Goal: Share content: Share content

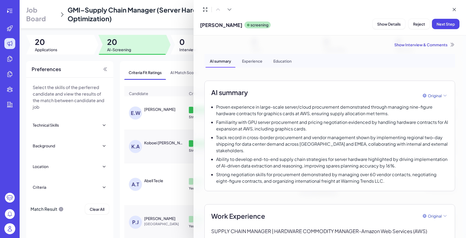
click at [45, 25] on div at bounding box center [233, 119] width 466 height 238
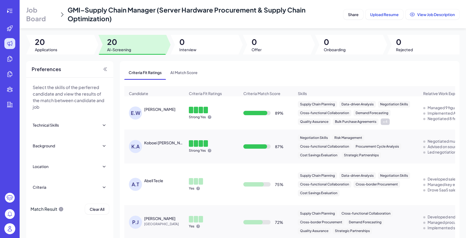
click at [39, 17] on span "Job Board" at bounding box center [41, 13] width 31 height 17
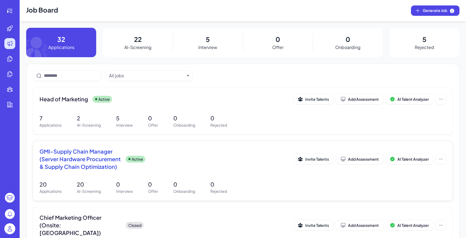
click at [203, 165] on div "GMI–Supply Chain Manager (Server Hardware Procurement & Supply Chain Optimizati…" at bounding box center [166, 159] width 254 height 23
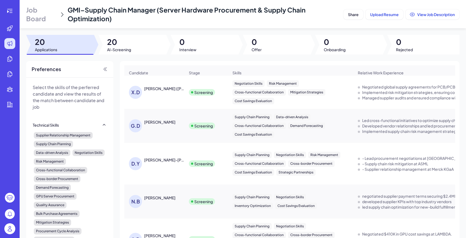
click at [339, 17] on div "GMI–Supply Chain Manager (Server Hardware Procurement & Supply Chain Optimizati…" at bounding box center [205, 13] width 274 height 17
click at [345, 15] on button "Share" at bounding box center [353, 14] width 20 height 10
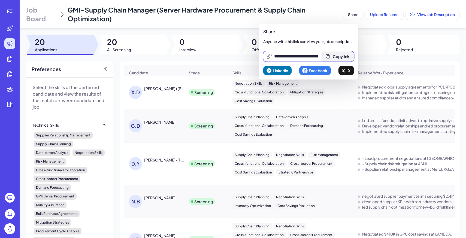
click at [337, 53] on button "Copy link" at bounding box center [337, 56] width 33 height 10
click at [8, 230] on img at bounding box center [9, 228] width 11 height 11
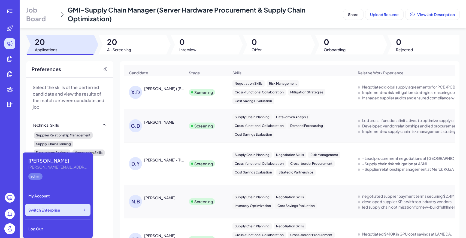
click at [54, 215] on div "Switch Enterprise" at bounding box center [57, 210] width 65 height 12
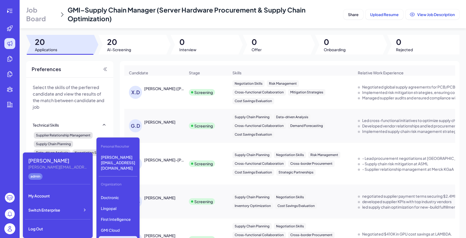
scroll to position [173, 0]
click at [124, 197] on p "First Intelligence" at bounding box center [118, 202] width 39 height 10
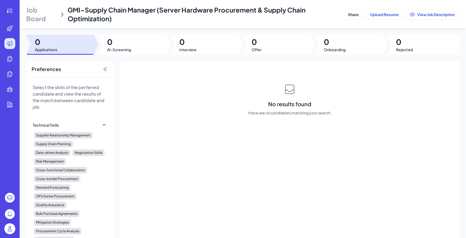
click at [37, 14] on span "Job Board" at bounding box center [41, 13] width 31 height 17
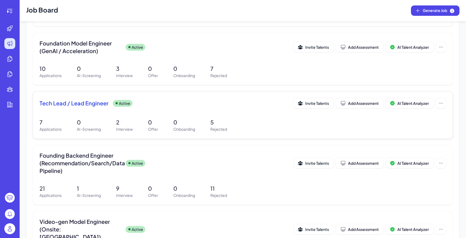
scroll to position [188, 0]
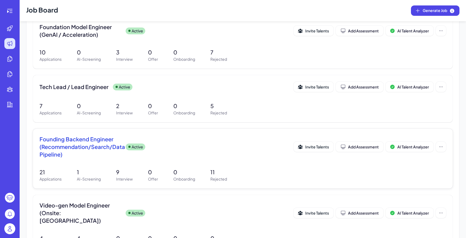
click at [149, 178] on p "Offer" at bounding box center [153, 179] width 10 height 6
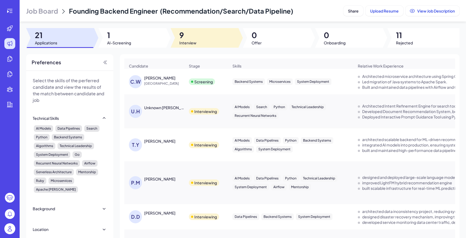
click at [195, 43] on span "Interview" at bounding box center [187, 42] width 17 height 5
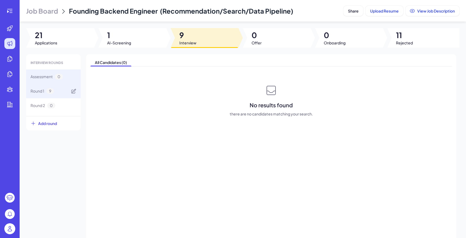
click at [64, 94] on div "Round 1 9" at bounding box center [53, 91] width 54 height 14
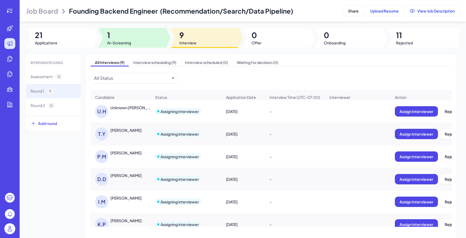
click at [124, 41] on span "AI-Screening" at bounding box center [119, 42] width 24 height 5
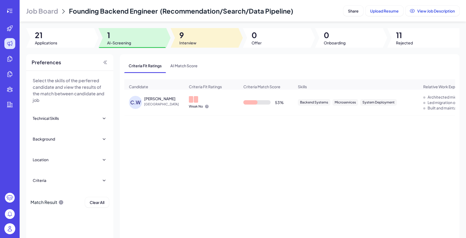
click at [184, 46] on div at bounding box center [205, 38] width 68 height 20
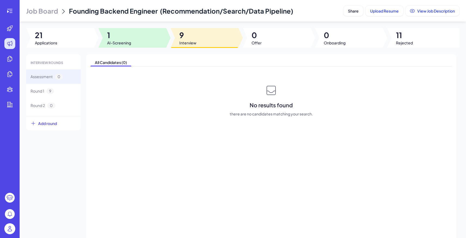
click at [150, 37] on div at bounding box center [132, 38] width 68 height 20
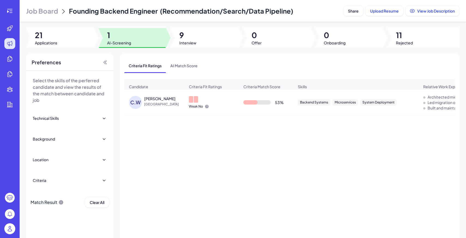
click at [171, 45] on div at bounding box center [205, 38] width 68 height 20
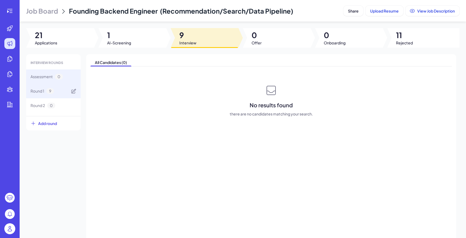
click at [61, 91] on div "Round 1 9" at bounding box center [53, 91] width 54 height 14
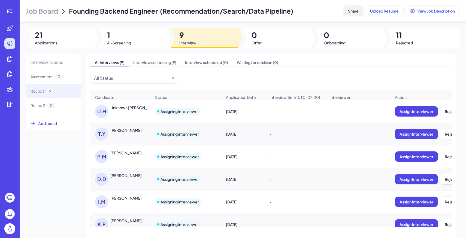
click at [349, 10] on span "Share" at bounding box center [353, 10] width 11 height 5
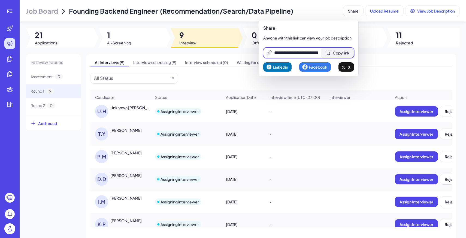
click at [334, 49] on button "Copy link" at bounding box center [337, 53] width 33 height 10
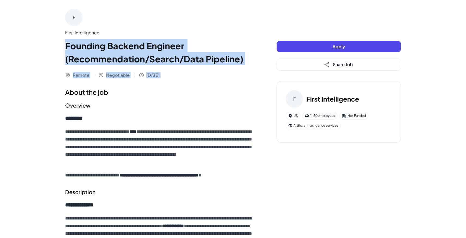
drag, startPoint x: 62, startPoint y: 45, endPoint x: 119, endPoint y: 89, distance: 72.2
click at [119, 89] on div "**********" at bounding box center [233, 230] width 349 height 460
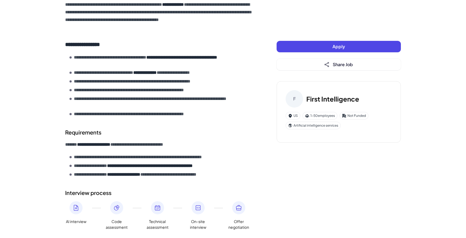
scroll to position [247, 0]
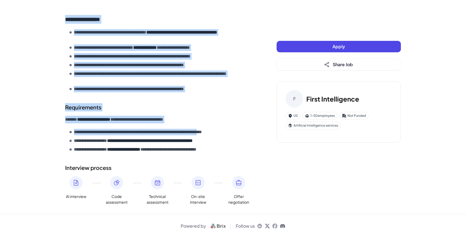
click at [236, 134] on p "**********" at bounding box center [159, 132] width 171 height 7
click at [243, 158] on div "**********" at bounding box center [160, 23] width 190 height 364
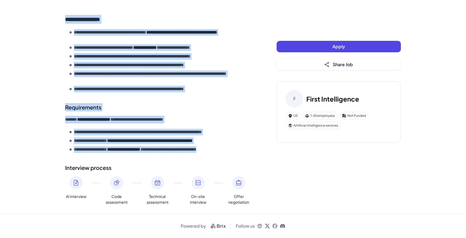
copy div "**********"
